Goal: Transaction & Acquisition: Purchase product/service

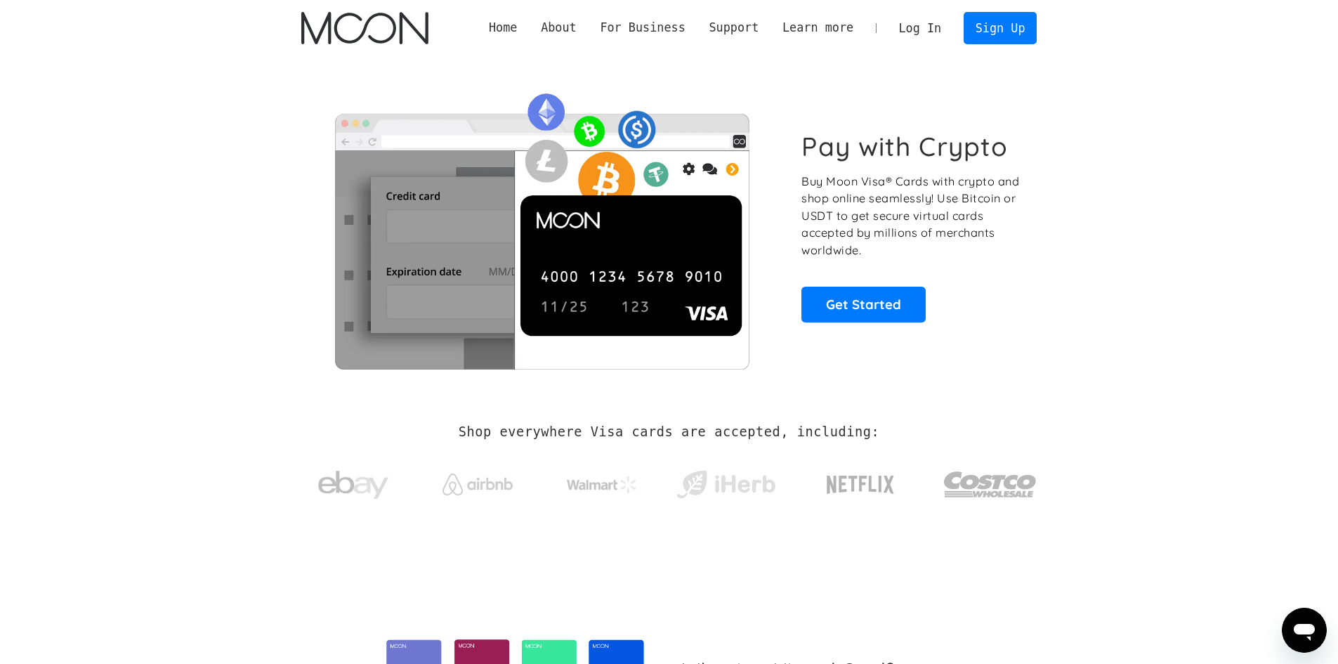
click at [940, 32] on link "Log In" at bounding box center [920, 28] width 66 height 31
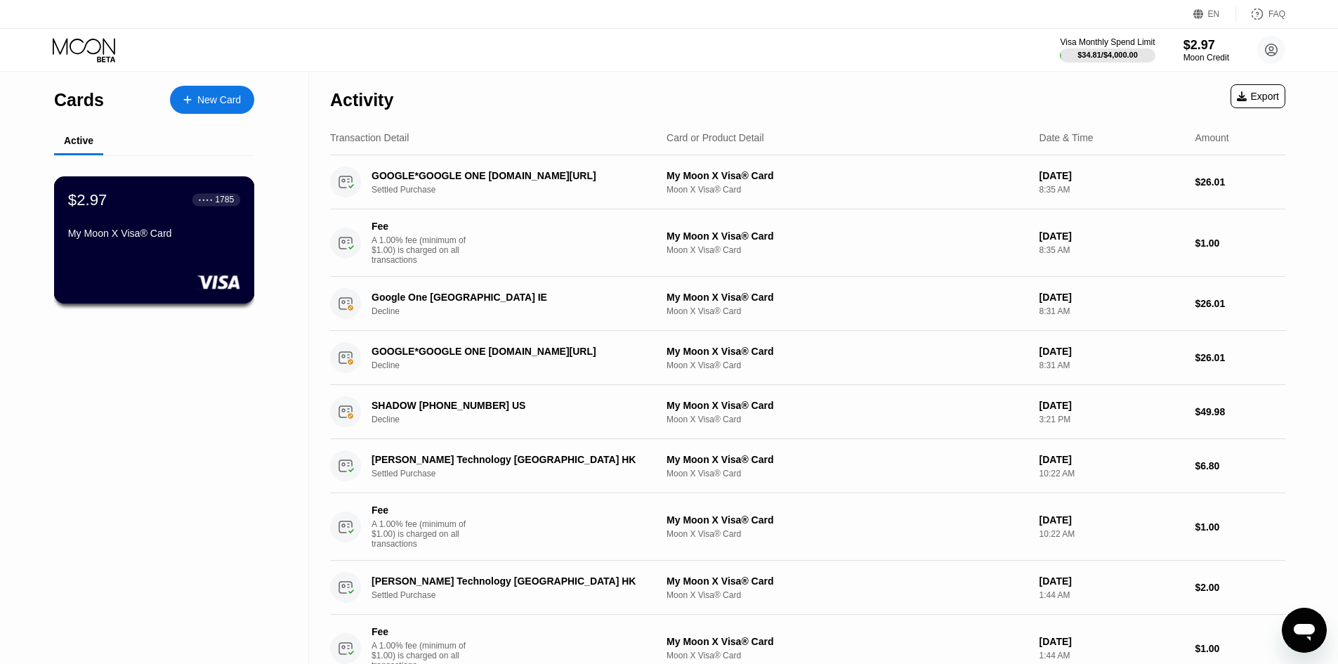
click at [148, 239] on div "My Moon X Visa® Card" at bounding box center [154, 233] width 172 height 11
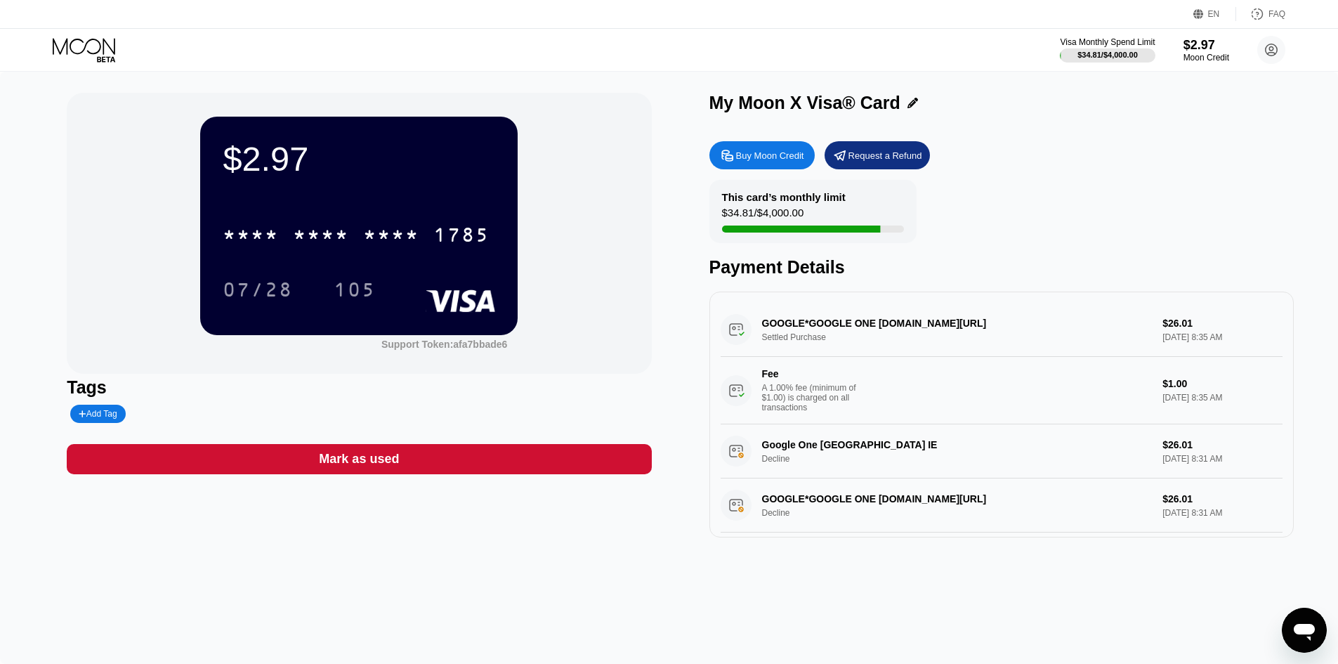
click at [866, 150] on div "Request a Refund" at bounding box center [876, 155] width 105 height 28
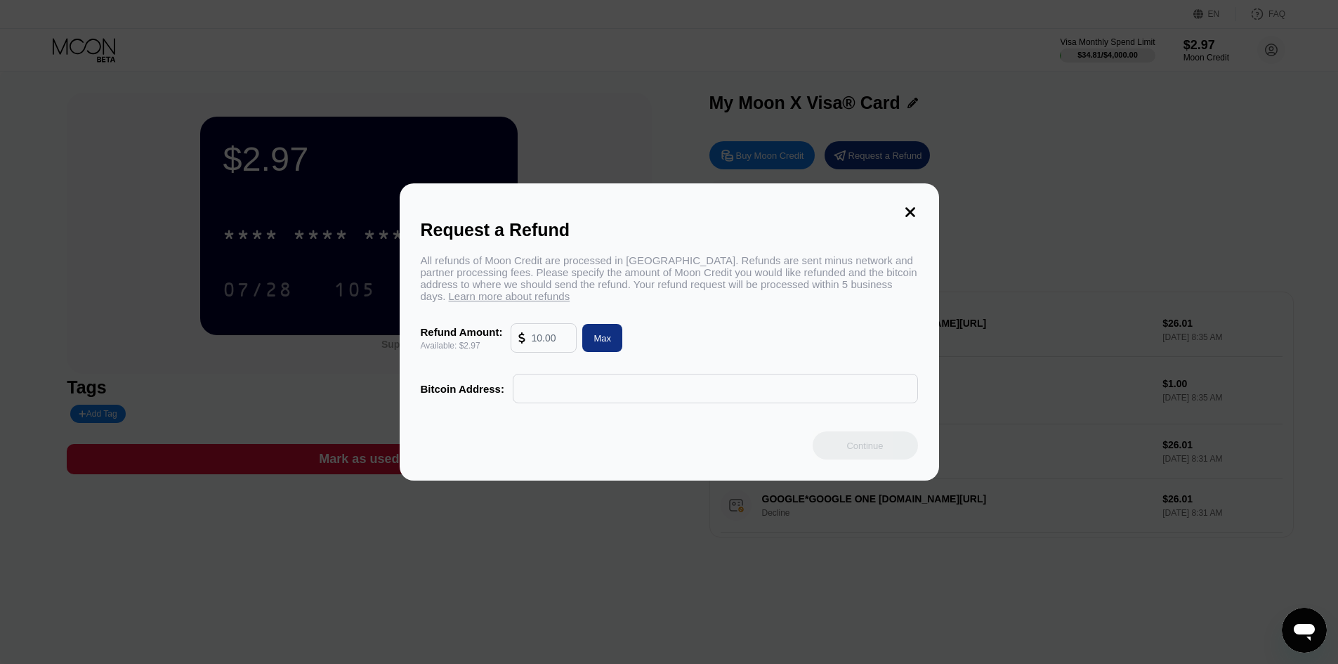
click at [544, 341] on input "text" at bounding box center [550, 338] width 38 height 28
click at [909, 204] on icon at bounding box center [909, 211] width 15 height 15
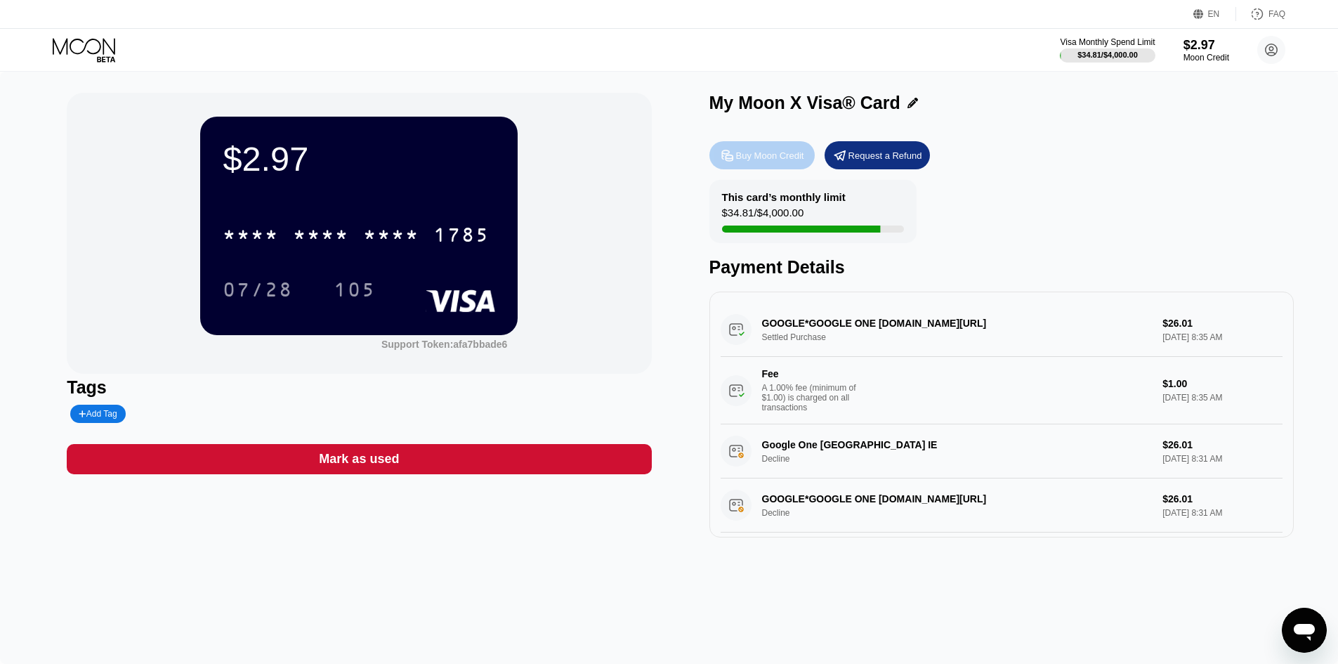
click at [748, 153] on div "Buy Moon Credit" at bounding box center [770, 156] width 68 height 12
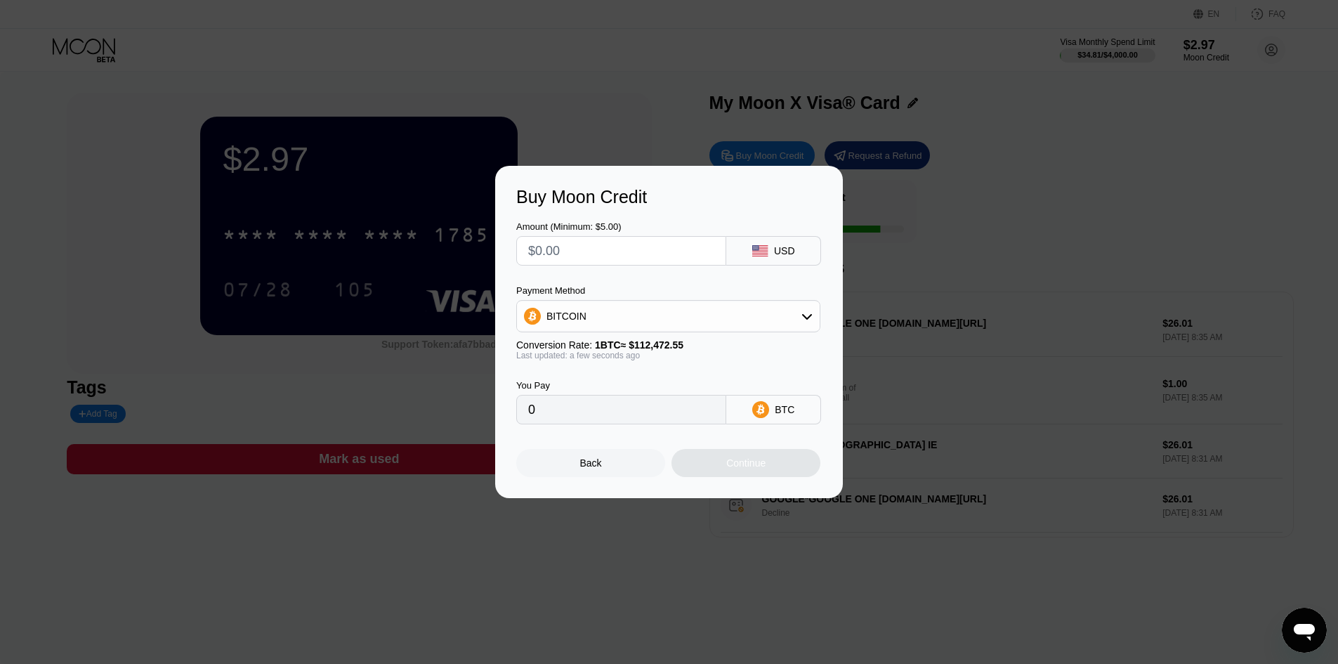
click at [808, 315] on icon at bounding box center [806, 315] width 11 height 11
click at [643, 419] on div "USDC on Polygon" at bounding box center [676, 416] width 265 height 11
click at [565, 244] on input "text" at bounding box center [621, 251] width 186 height 28
type input "$1"
type input "1.00000000"
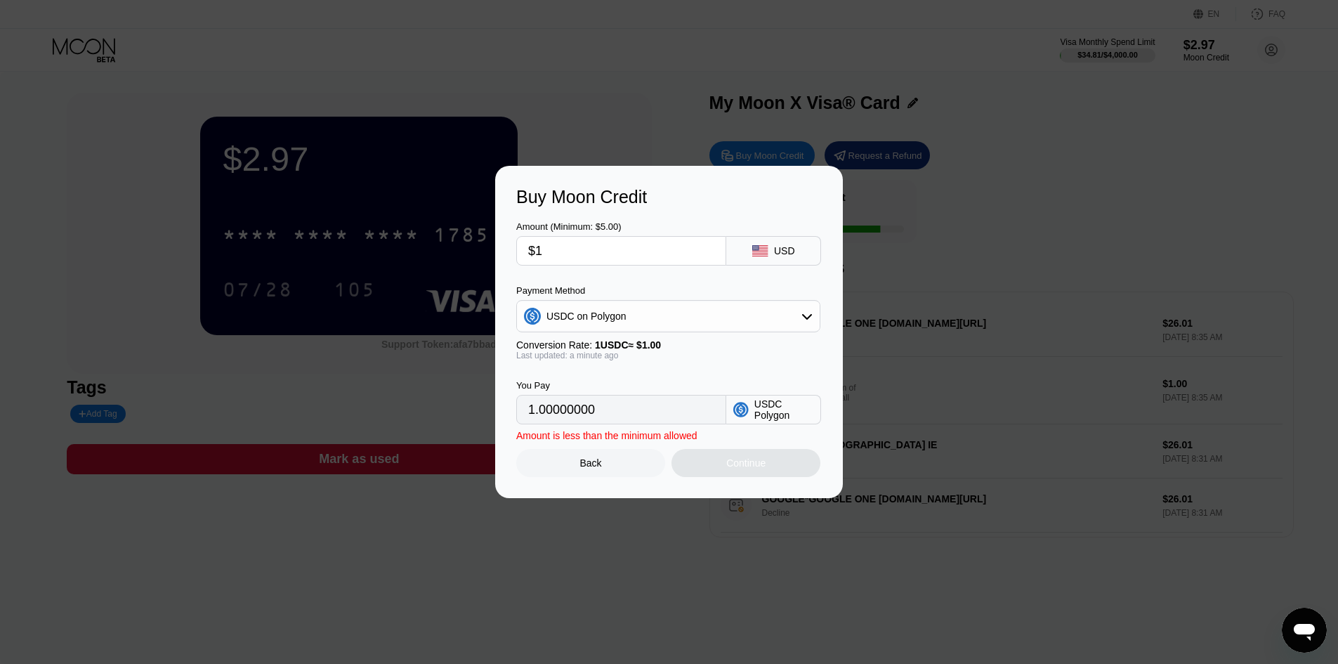
click at [565, 244] on input "$1" at bounding box center [621, 251] width 186 height 28
type input "0"
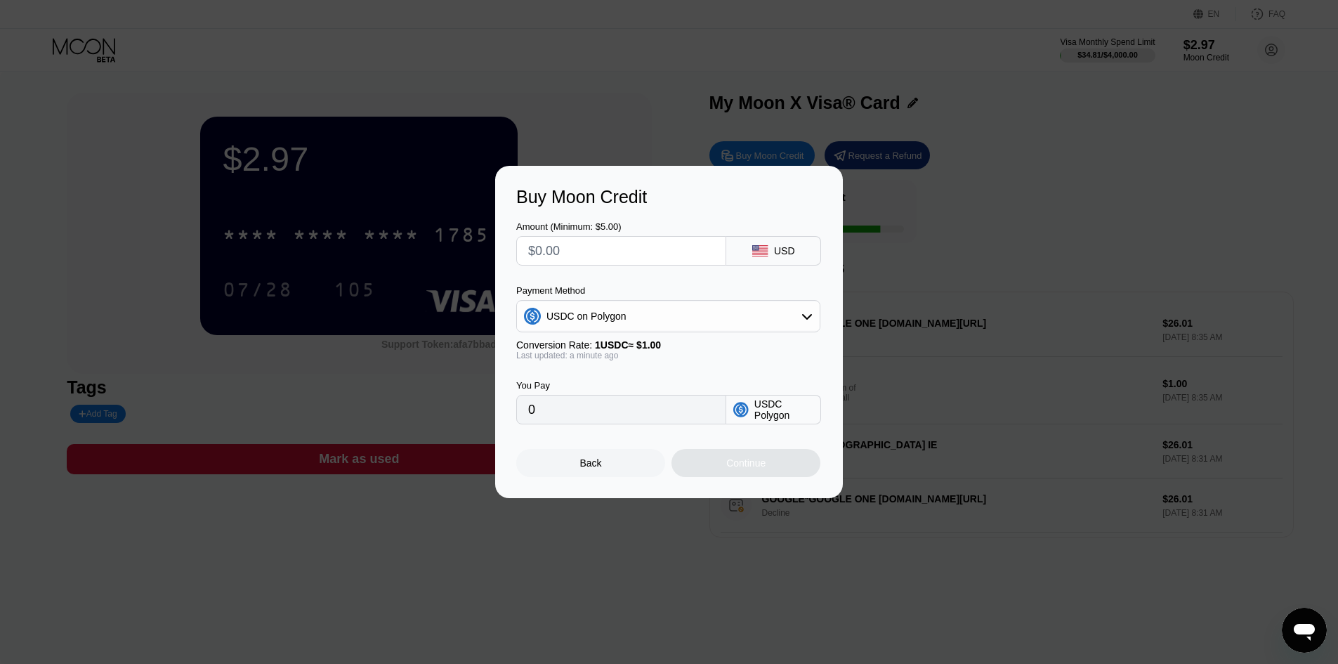
type input "$2"
type input "2.00000000"
drag, startPoint x: 562, startPoint y: 244, endPoint x: 449, endPoint y: 242, distance: 112.4
click at [449, 242] on div "Buy Moon Credit Amount (Minimum: $5.00) $2 USD Payment Method USDC on Polygon C…" at bounding box center [669, 332] width 1338 height 332
type input "$5"
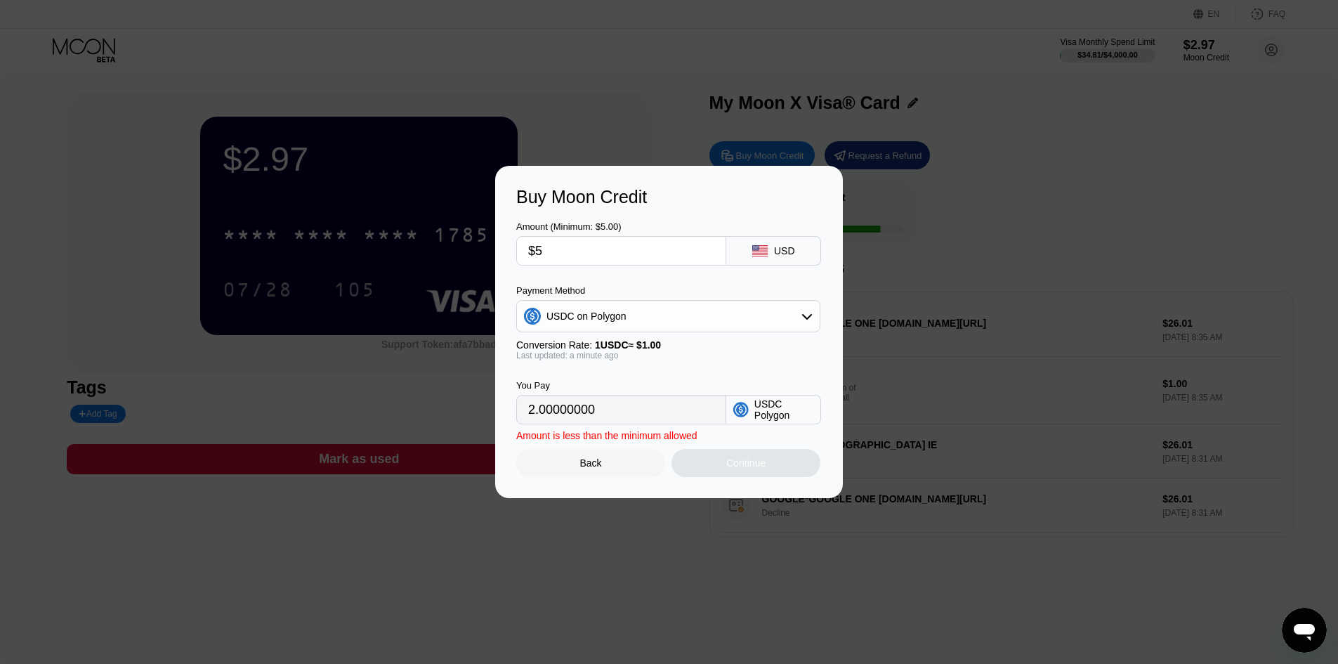
type input "5.00000000"
type input "$5"
click at [736, 468] on div "Continue" at bounding box center [745, 462] width 39 height 11
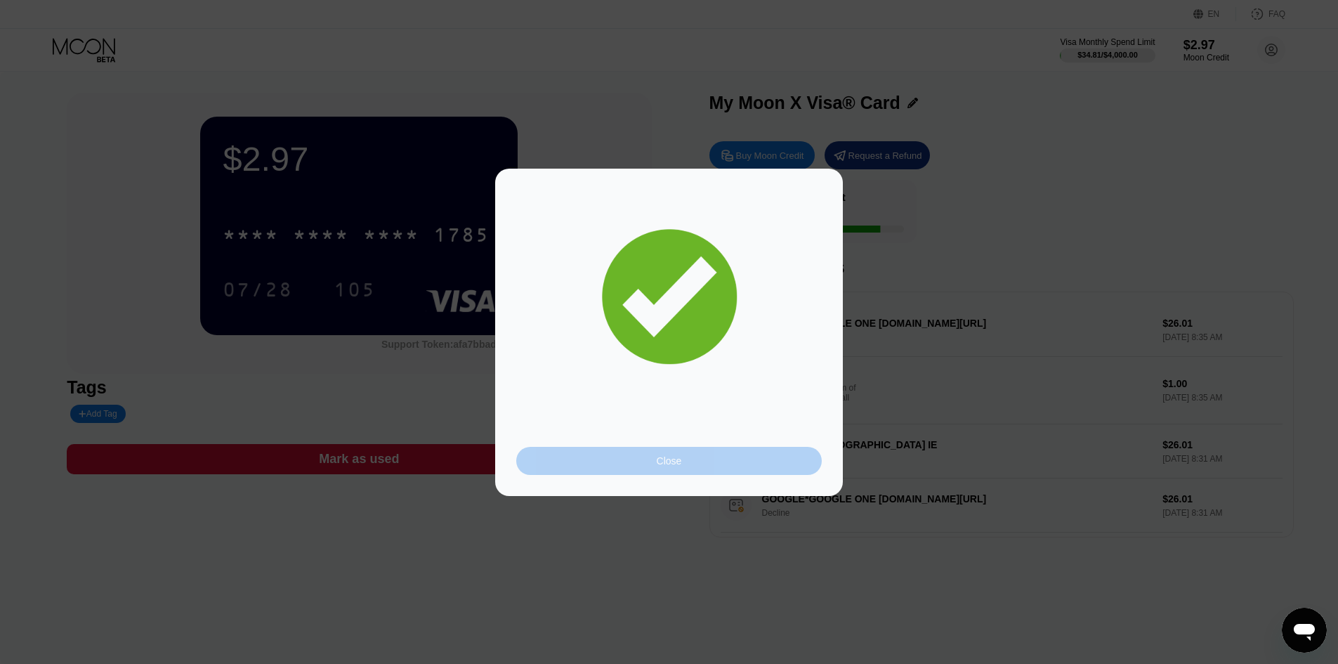
click at [679, 464] on div "Close" at bounding box center [669, 460] width 25 height 11
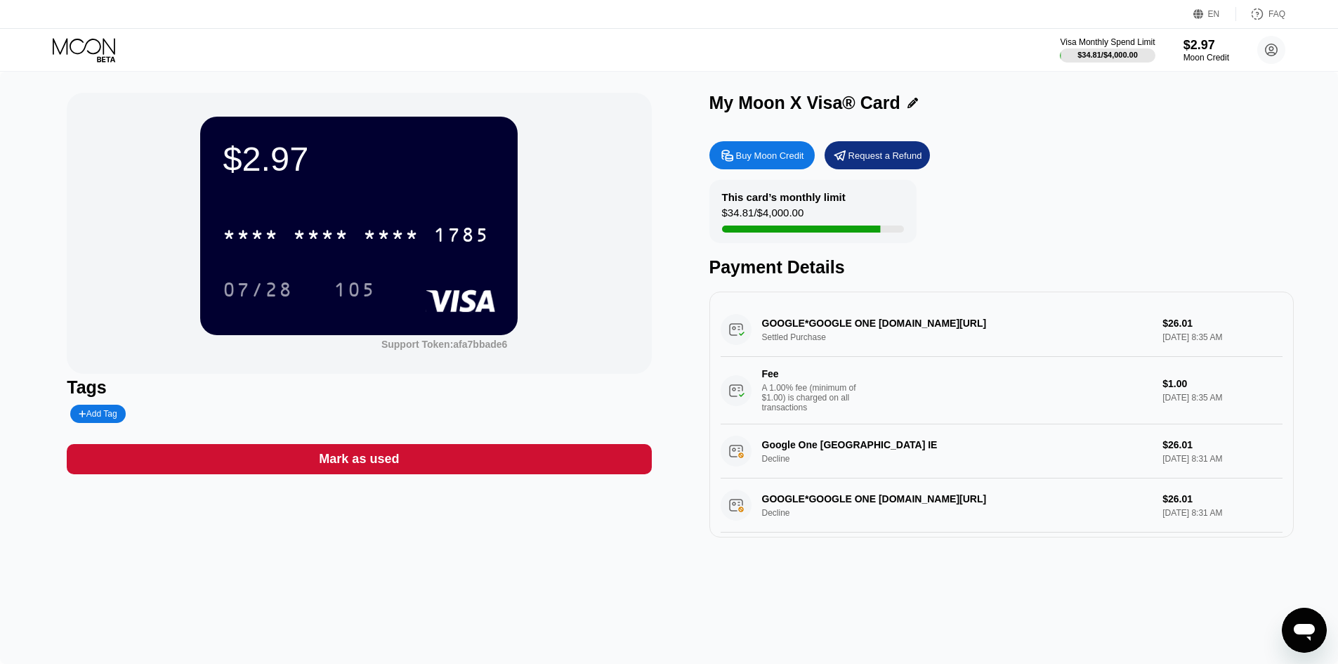
click at [676, 399] on div "$2.97 * * * * * * * * * * * * 1785 07/28 105 Support Token: afa7bbade6 Tags Add…" at bounding box center [669, 315] width 1204 height 445
click at [84, 46] on icon at bounding box center [85, 50] width 65 height 25
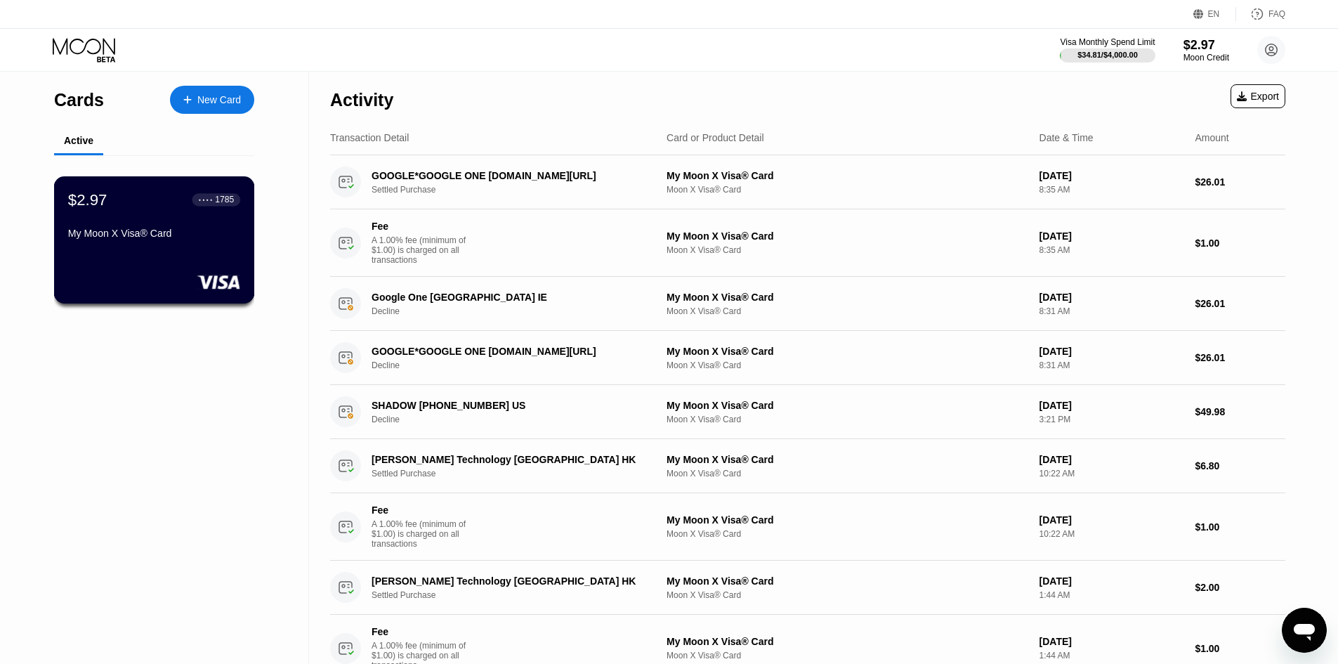
click at [165, 239] on div "My Moon X Visa® Card" at bounding box center [154, 233] width 172 height 11
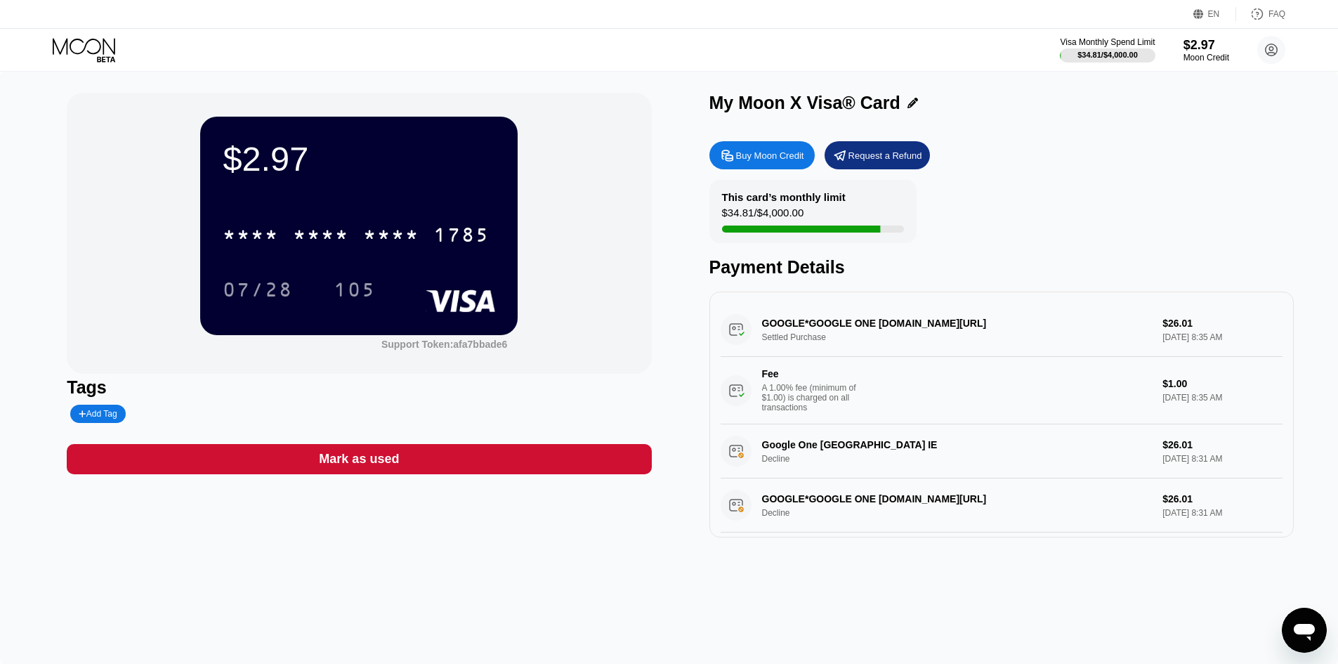
click at [653, 280] on div "$2.97 * * * * * * * * * * * * 1785 07/28 105 Support Token: afa7bbade6 Tags Add…" at bounding box center [669, 315] width 1204 height 445
click at [102, 44] on icon at bounding box center [85, 50] width 65 height 25
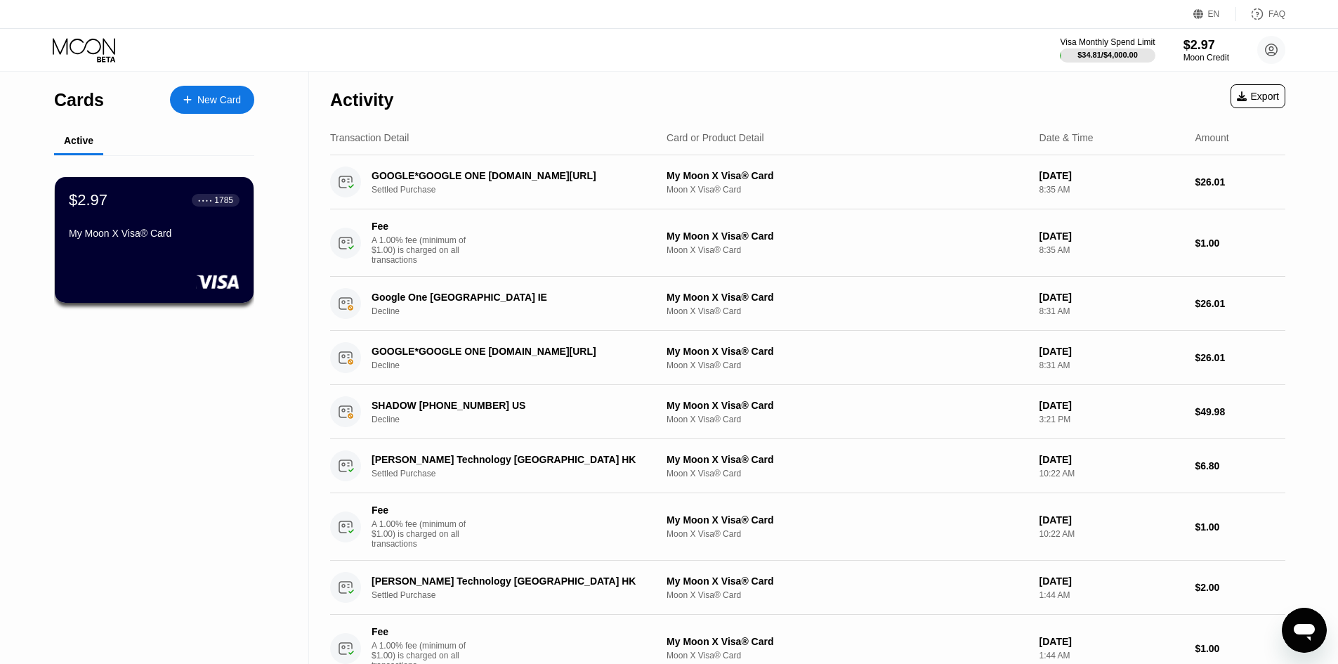
click at [91, 39] on icon at bounding box center [84, 46] width 63 height 16
click at [91, 43] on icon at bounding box center [85, 50] width 65 height 25
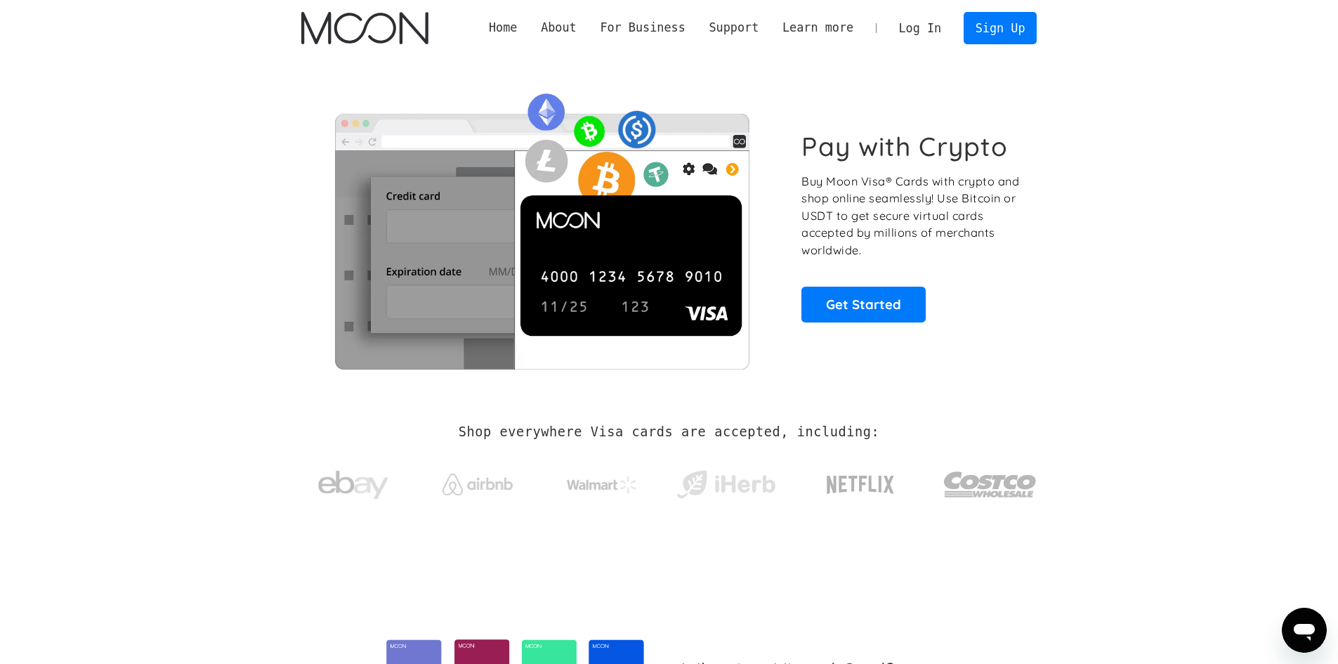
click at [925, 28] on link "Log In" at bounding box center [920, 28] width 66 height 31
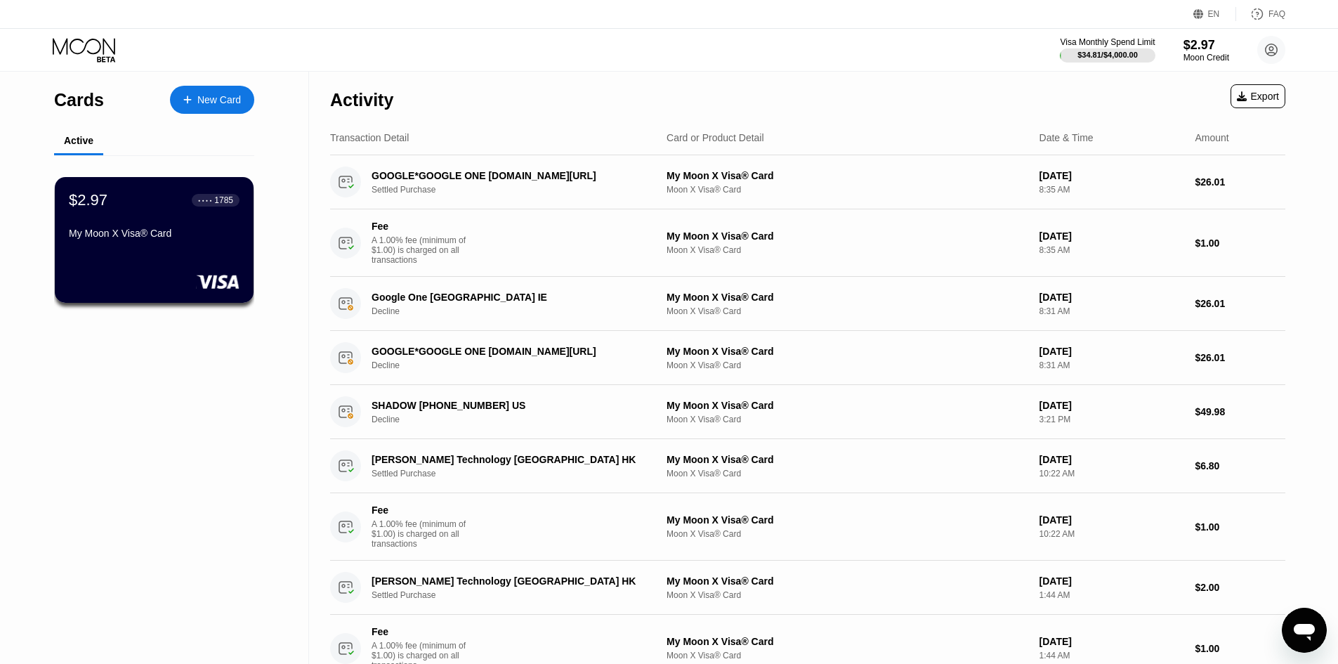
click at [84, 106] on div "Cards" at bounding box center [79, 100] width 50 height 20
click at [1282, 43] on circle at bounding box center [1271, 50] width 28 height 28
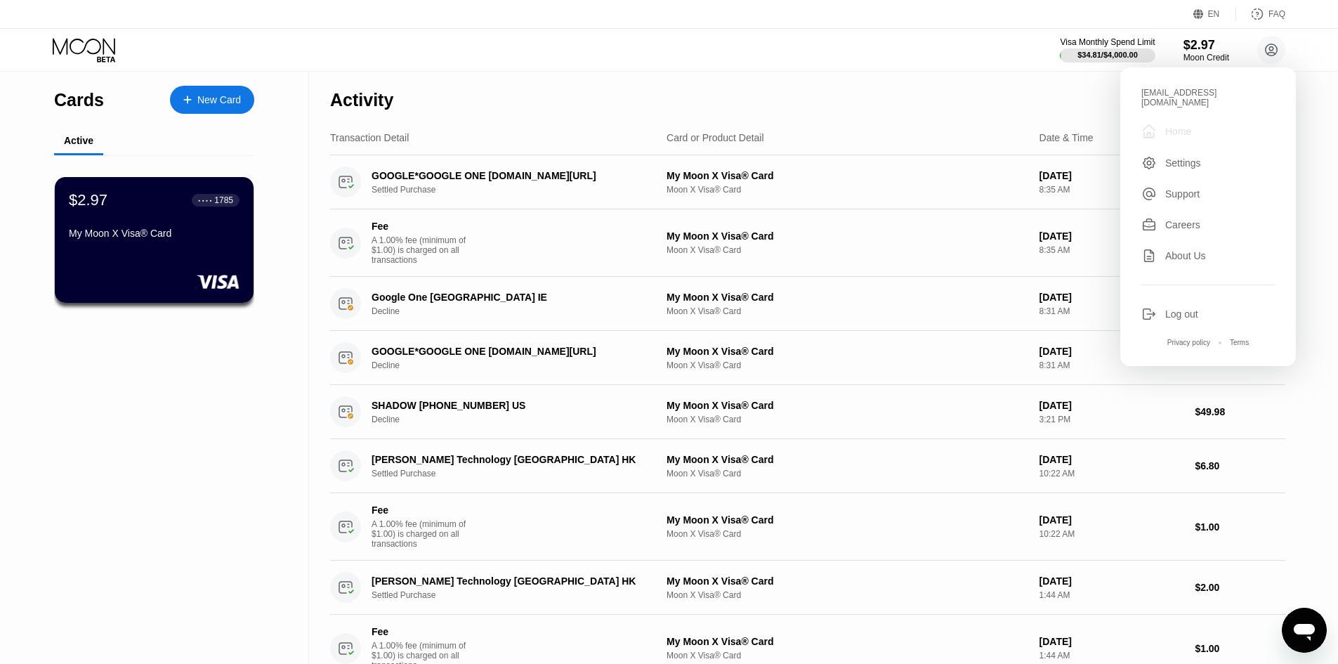
click at [1190, 129] on div "Home" at bounding box center [1178, 131] width 26 height 11
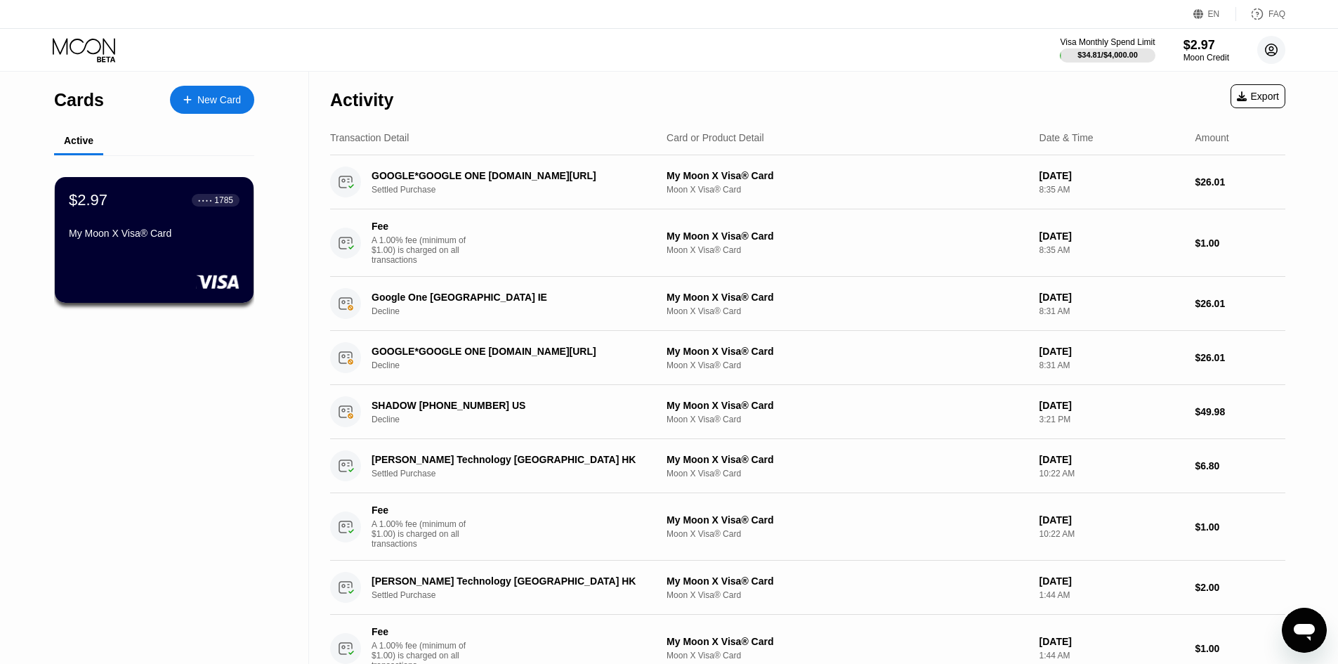
click at [1277, 53] on icon at bounding box center [1272, 50] width 12 height 12
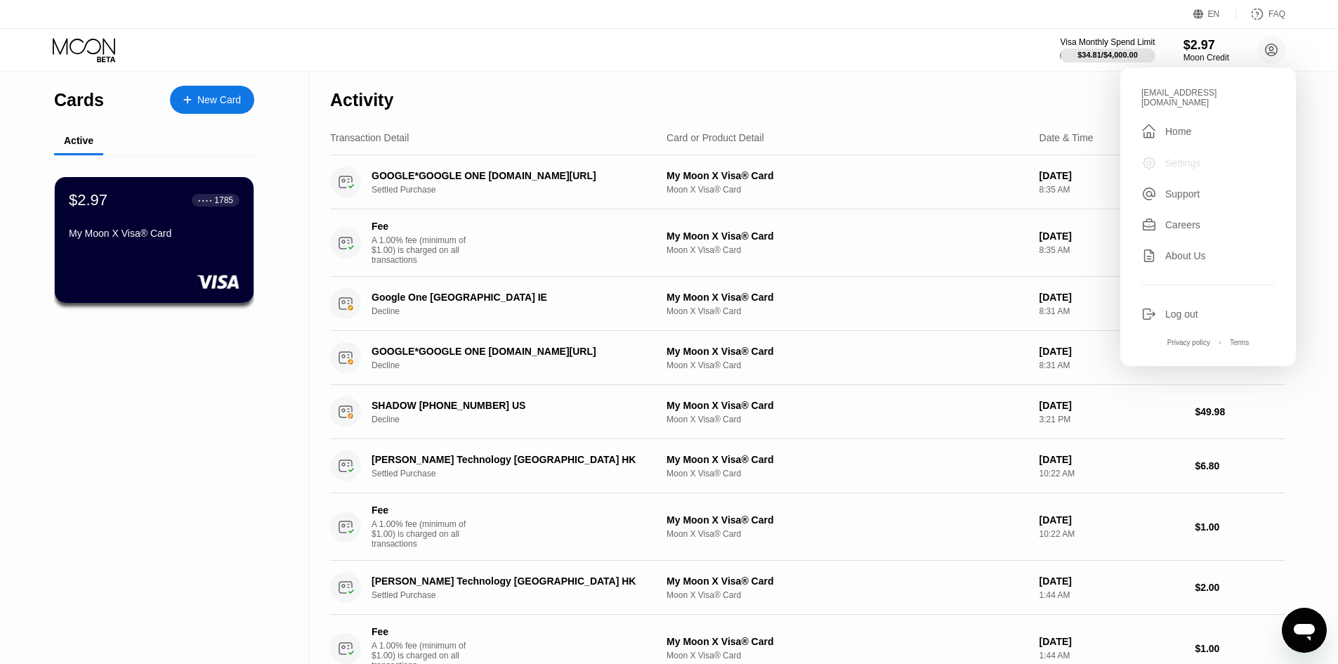
click at [1202, 155] on div "Settings" at bounding box center [1207, 162] width 133 height 15
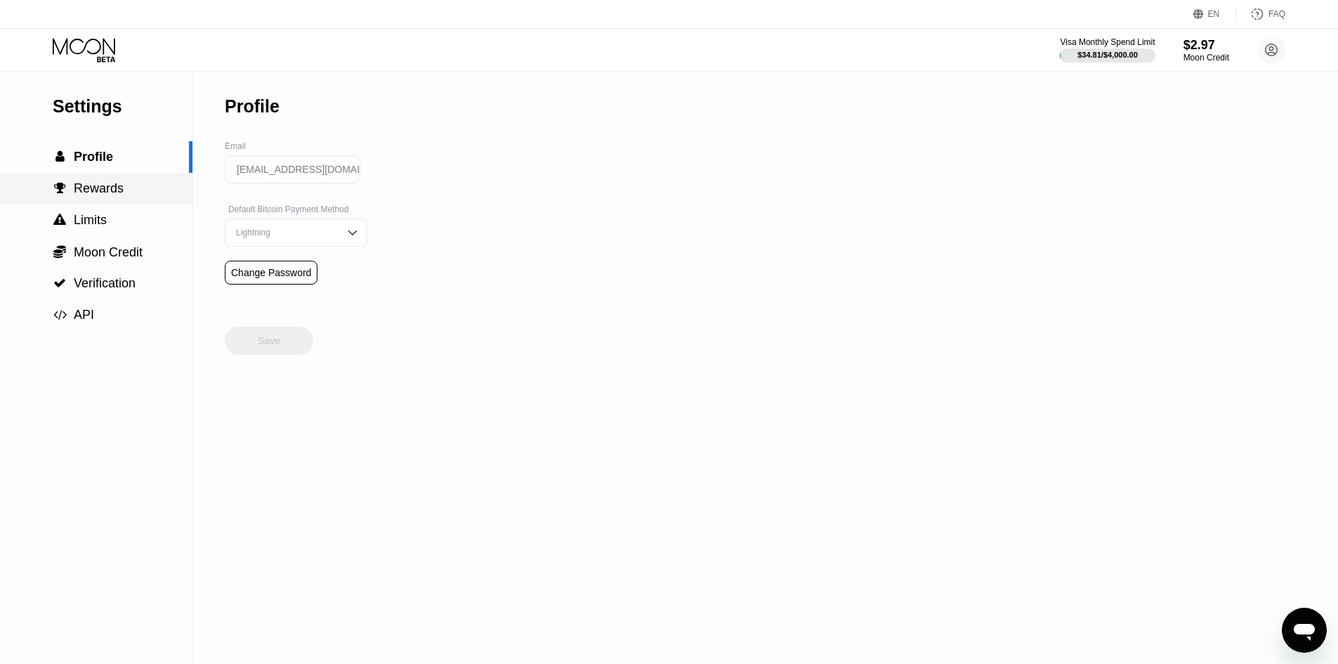
click at [85, 195] on span "Rewards" at bounding box center [99, 188] width 50 height 14
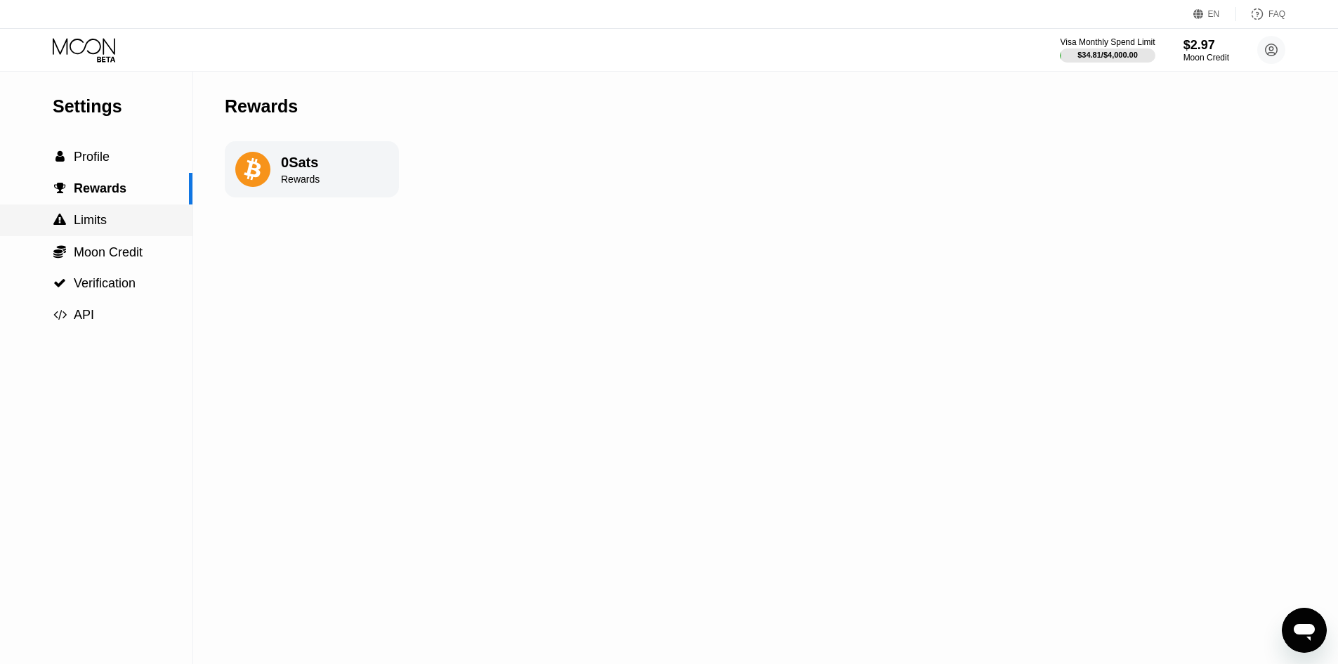
click at [79, 221] on span "Limits" at bounding box center [90, 220] width 33 height 14
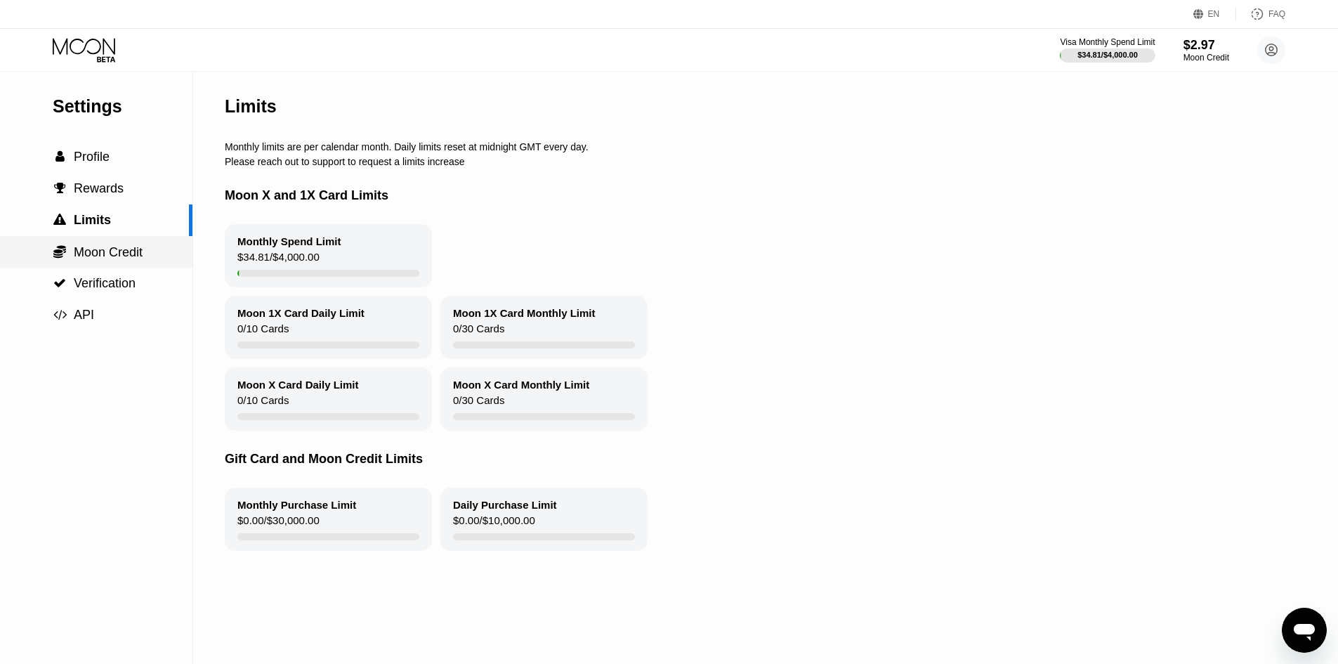
click at [111, 254] on span "Moon Credit" at bounding box center [108, 252] width 69 height 14
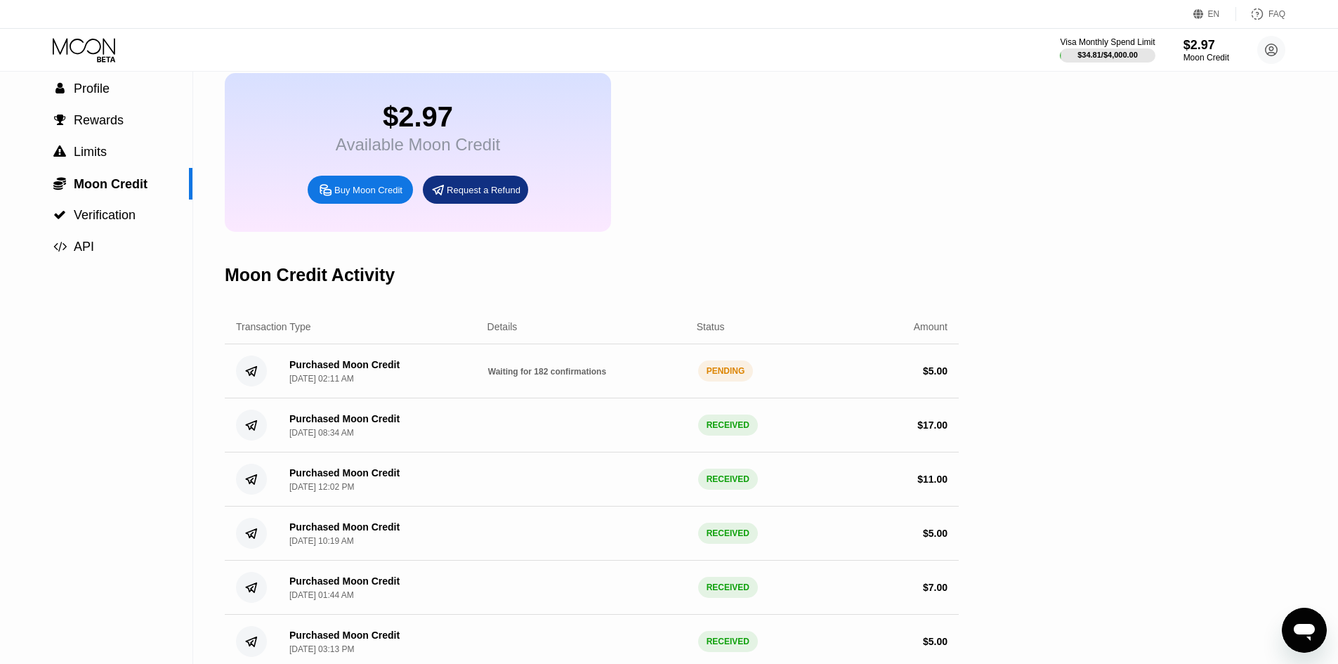
scroll to position [70, 0]
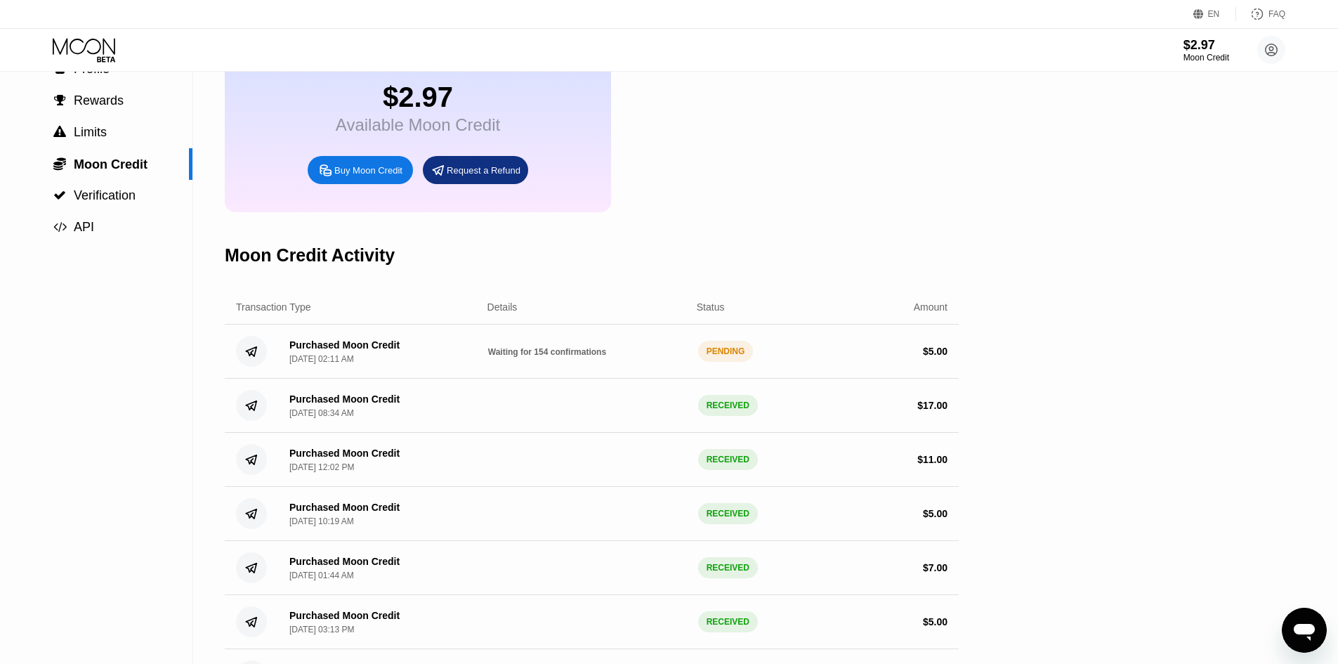
scroll to position [140, 0]
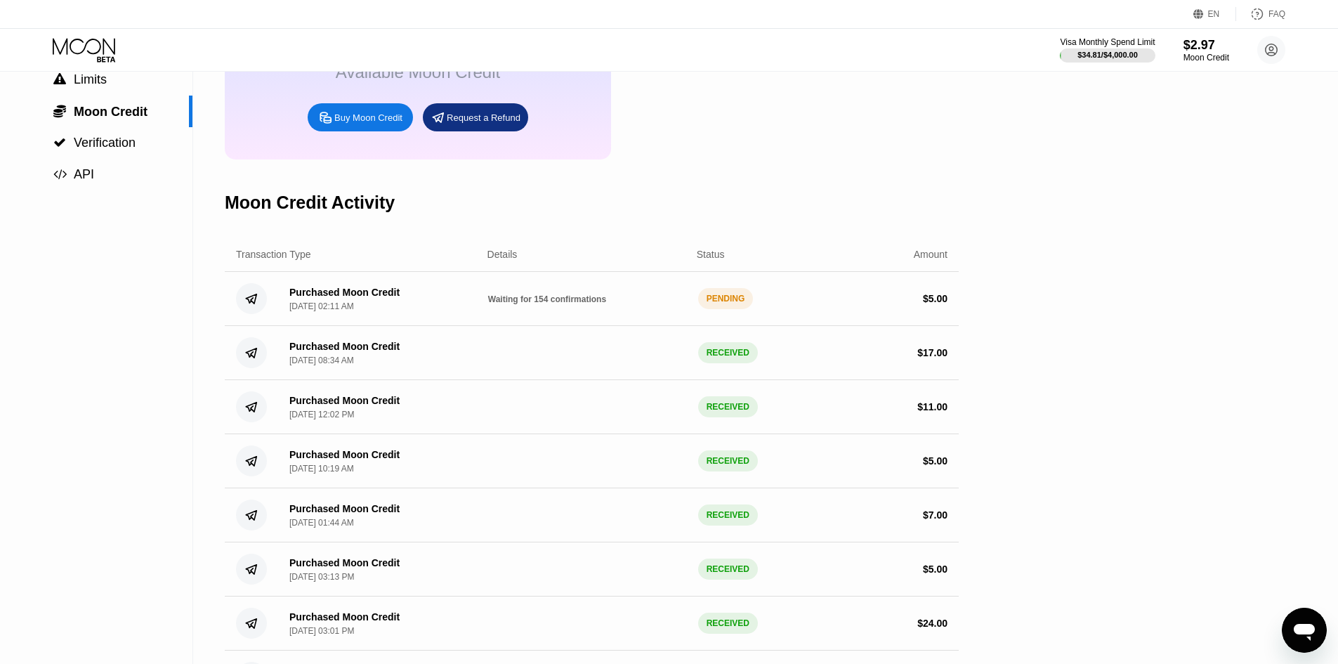
click at [548, 231] on div "Moon Credit Activity" at bounding box center [592, 203] width 734 height 70
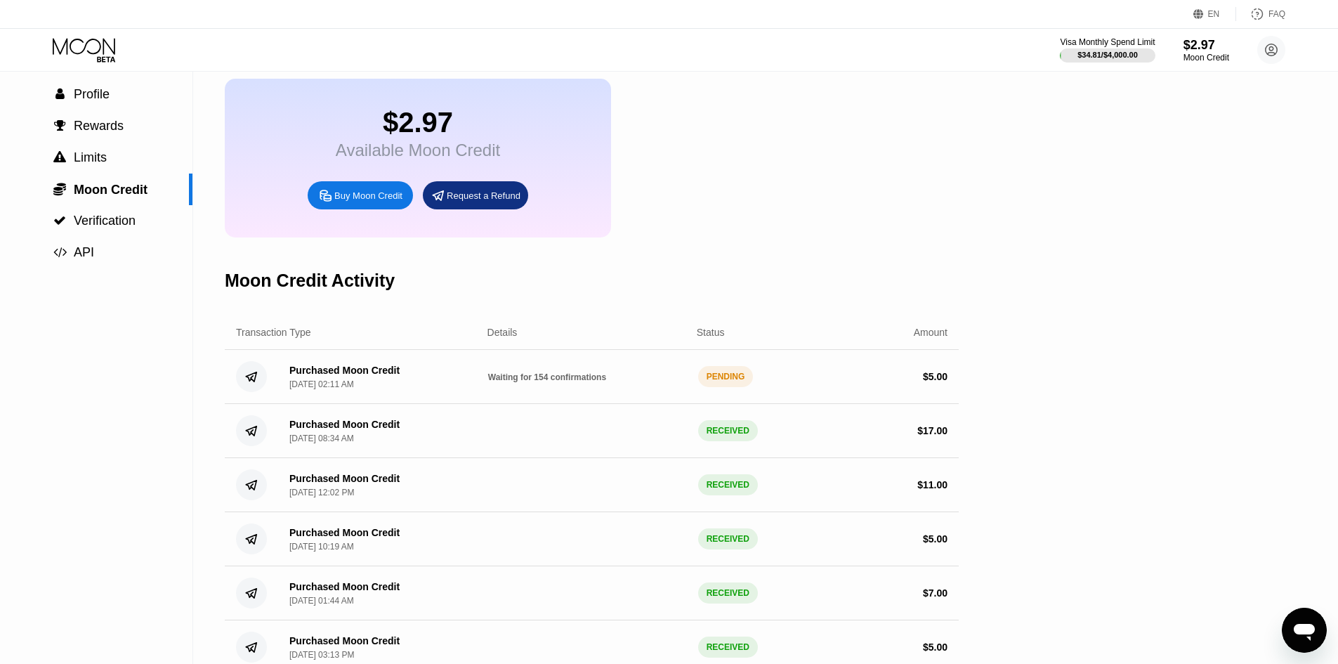
scroll to position [70, 0]
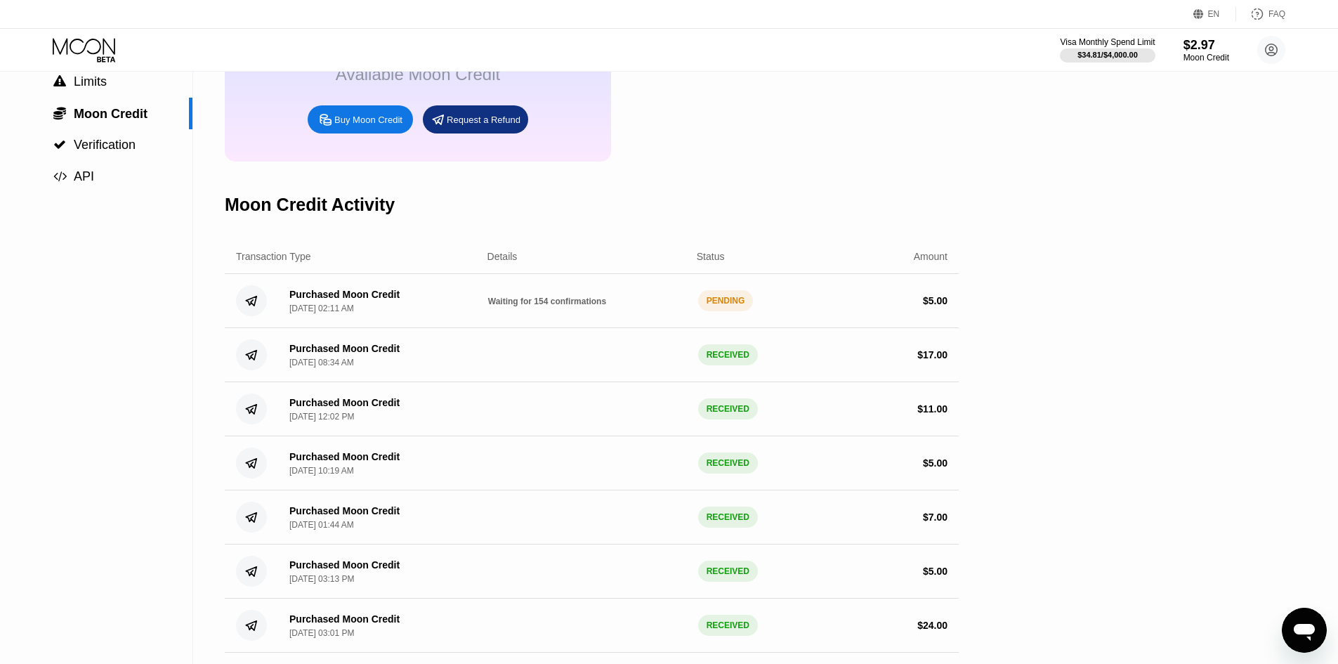
scroll to position [140, 0]
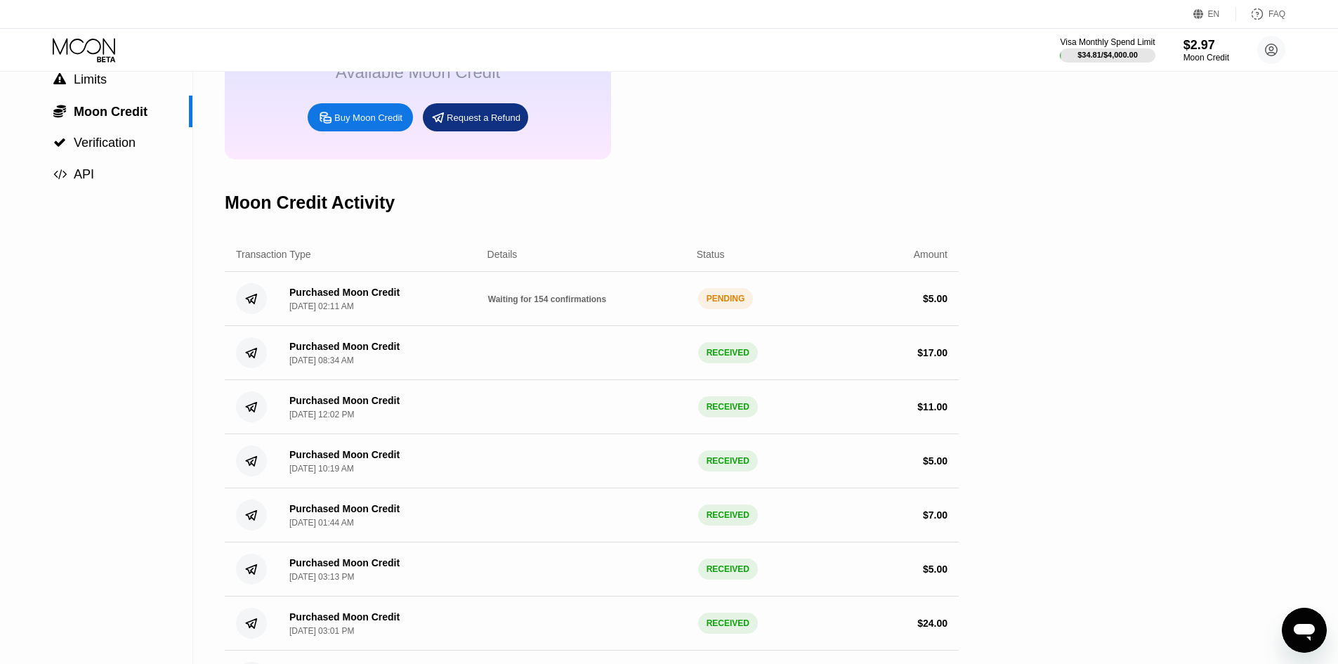
click at [733, 309] on div "PENDING" at bounding box center [725, 298] width 55 height 21
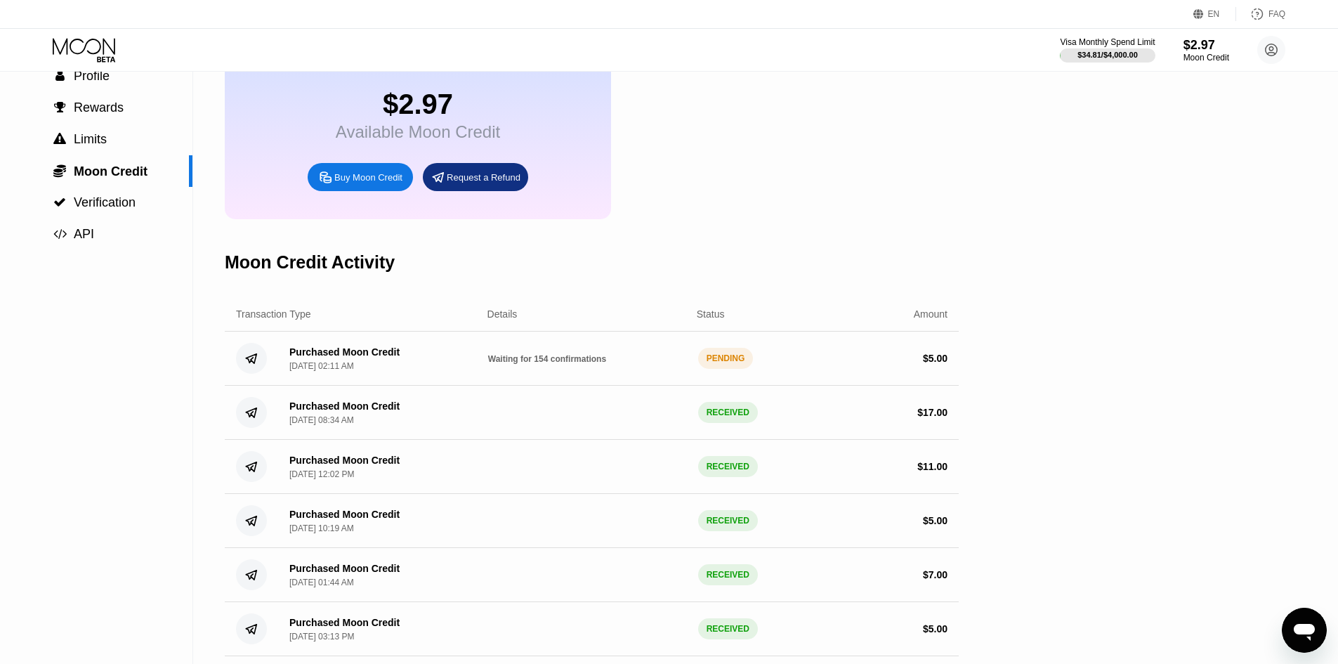
scroll to position [140, 0]
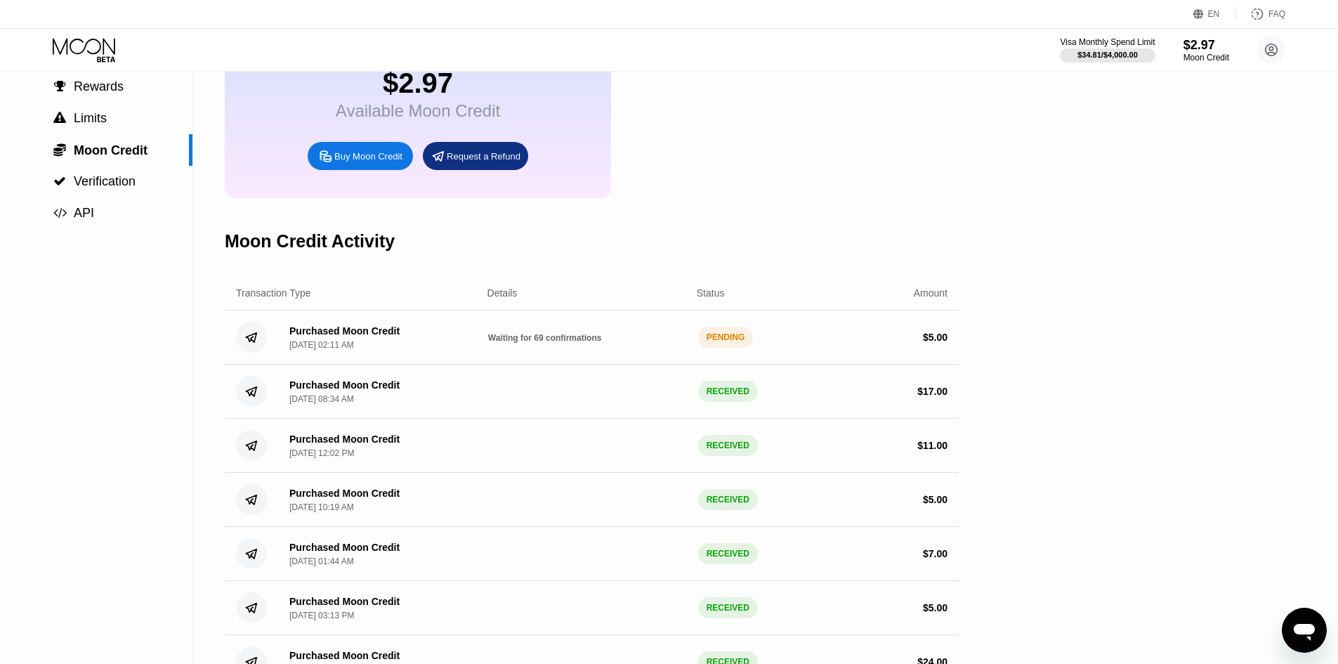
scroll to position [140, 0]
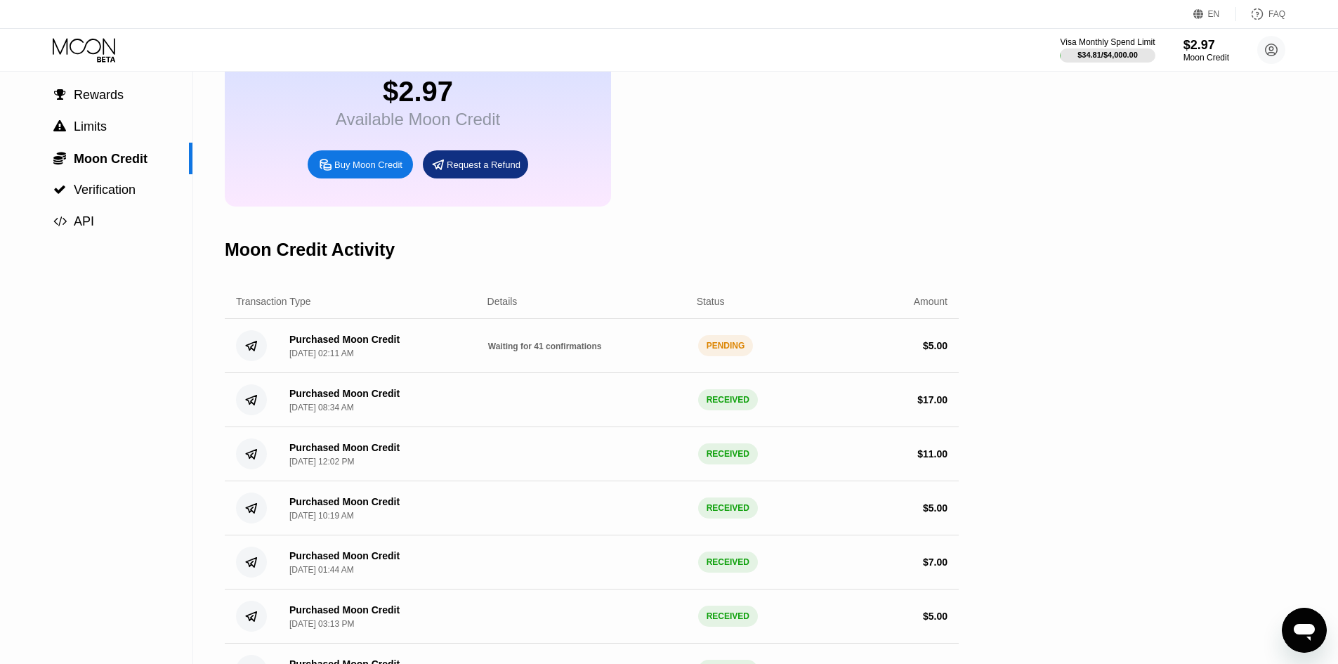
scroll to position [140, 0]
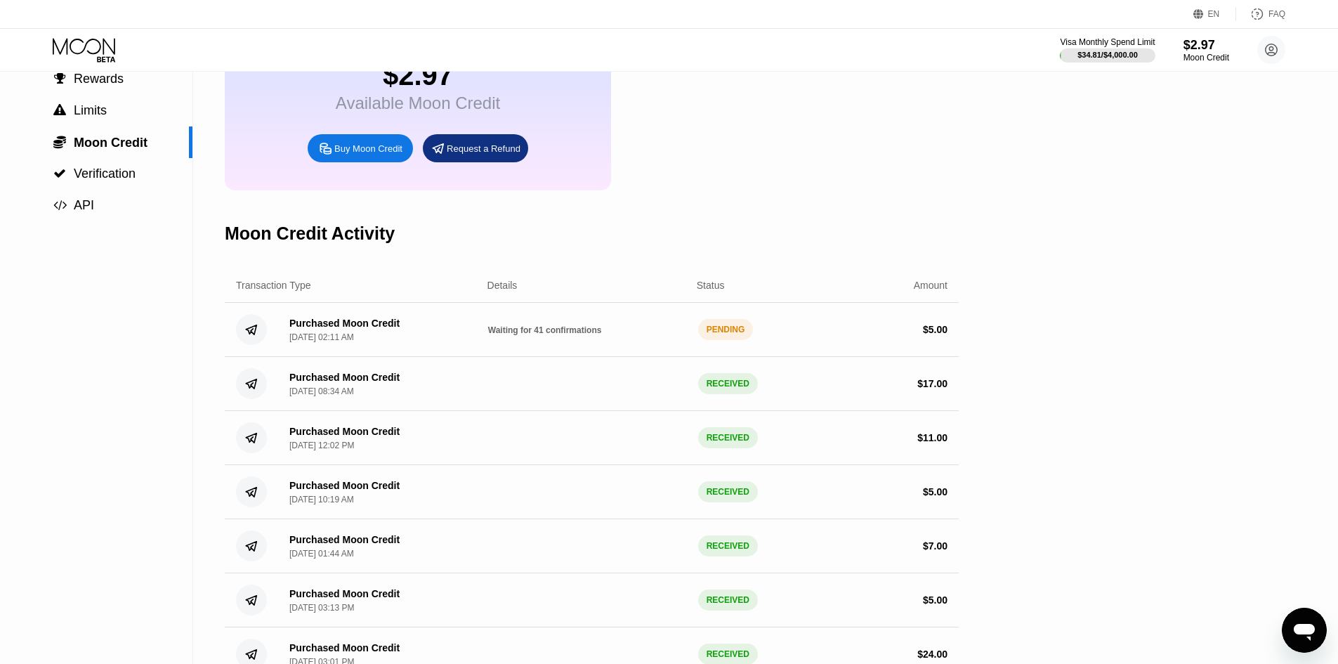
scroll to position [70, 0]
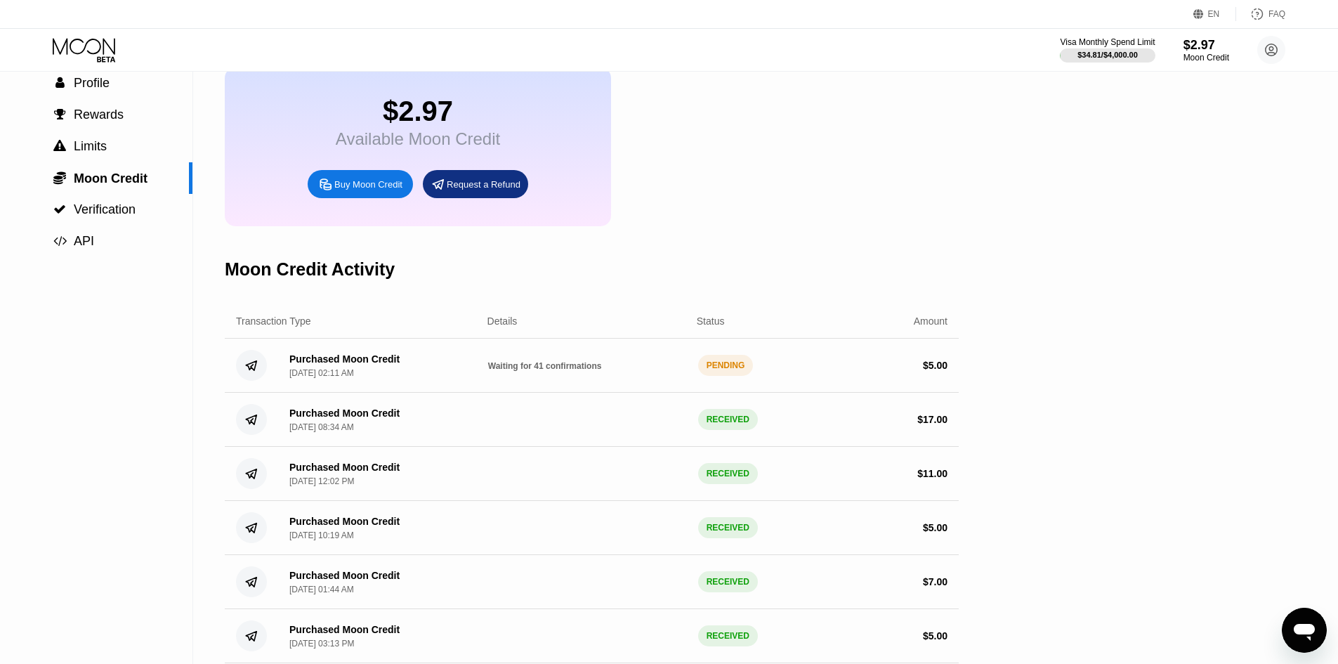
scroll to position [70, 0]
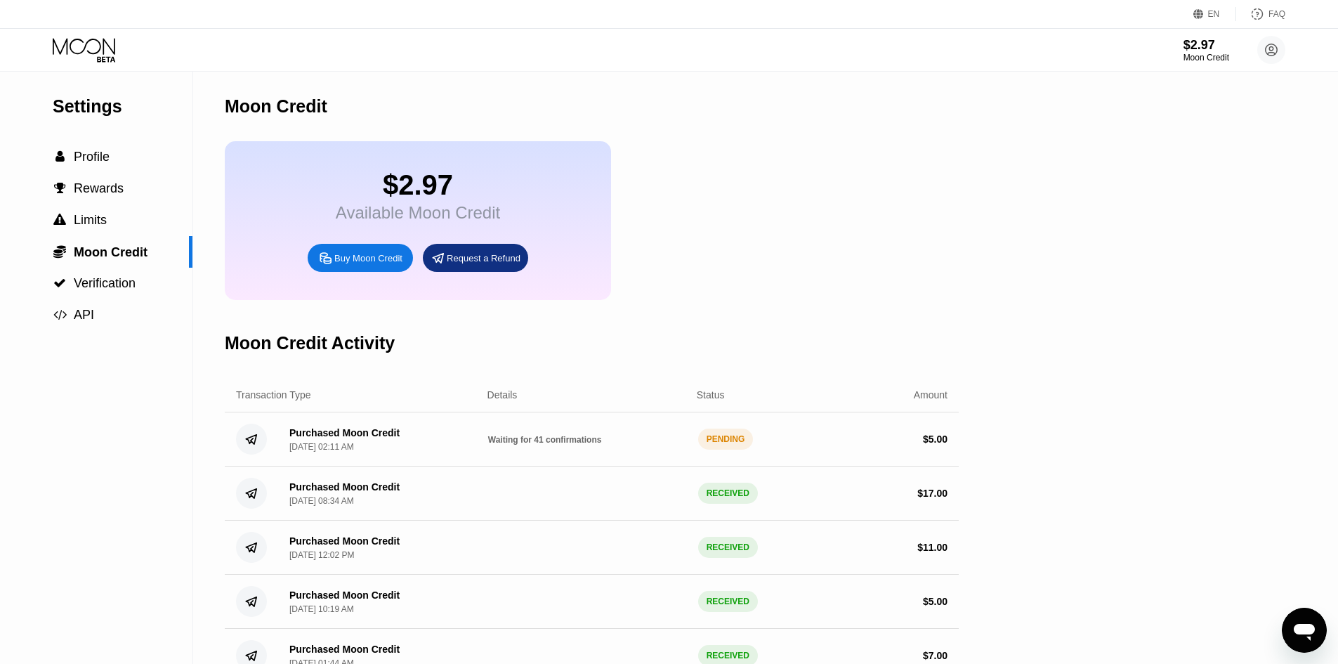
click at [77, 48] on icon at bounding box center [85, 50] width 65 height 25
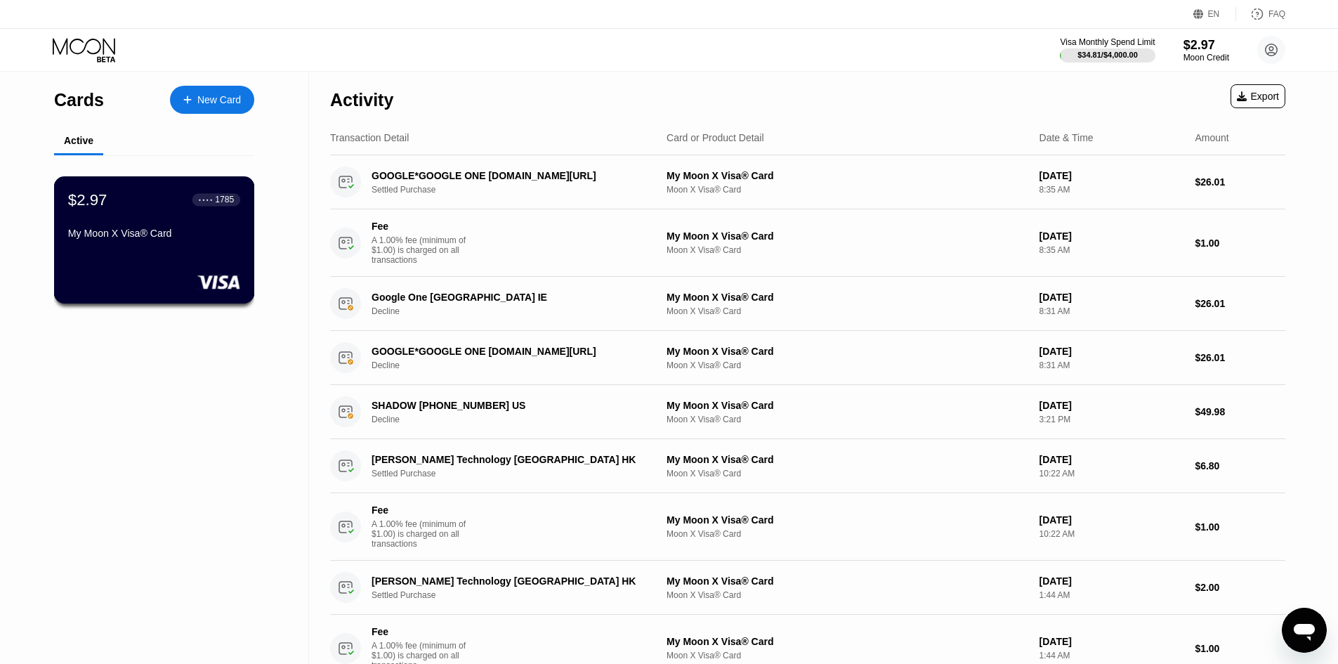
click at [155, 225] on div "$2.97 ● ● ● ● 1785 My Moon X Visa® Card" at bounding box center [154, 217] width 172 height 54
